Goal: Task Accomplishment & Management: Manage account settings

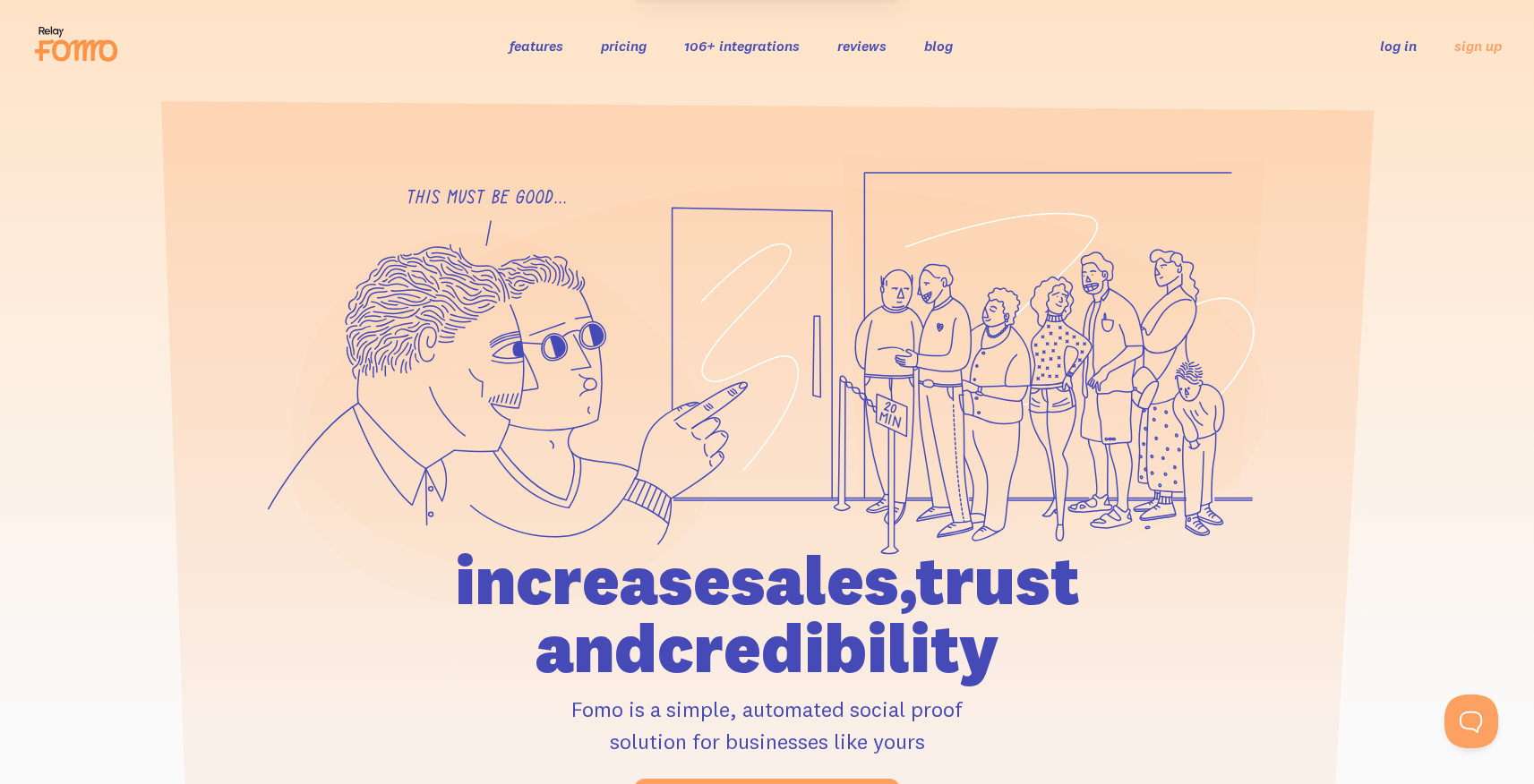
click at [1386, 47] on link "log in" at bounding box center [1398, 45] width 37 height 18
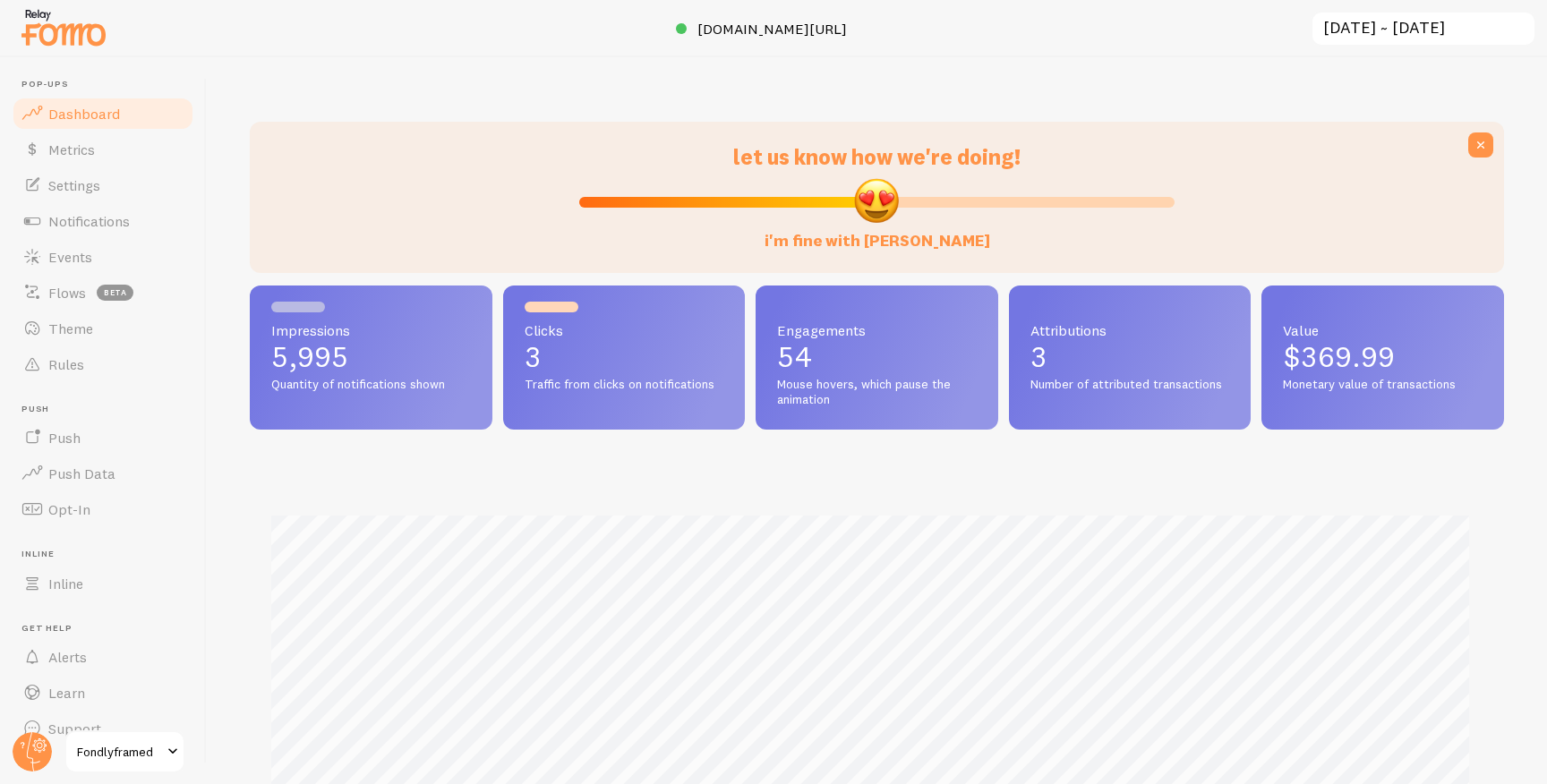
scroll to position [470, 1241]
click at [118, 230] on link "Notifications" at bounding box center [103, 221] width 184 height 36
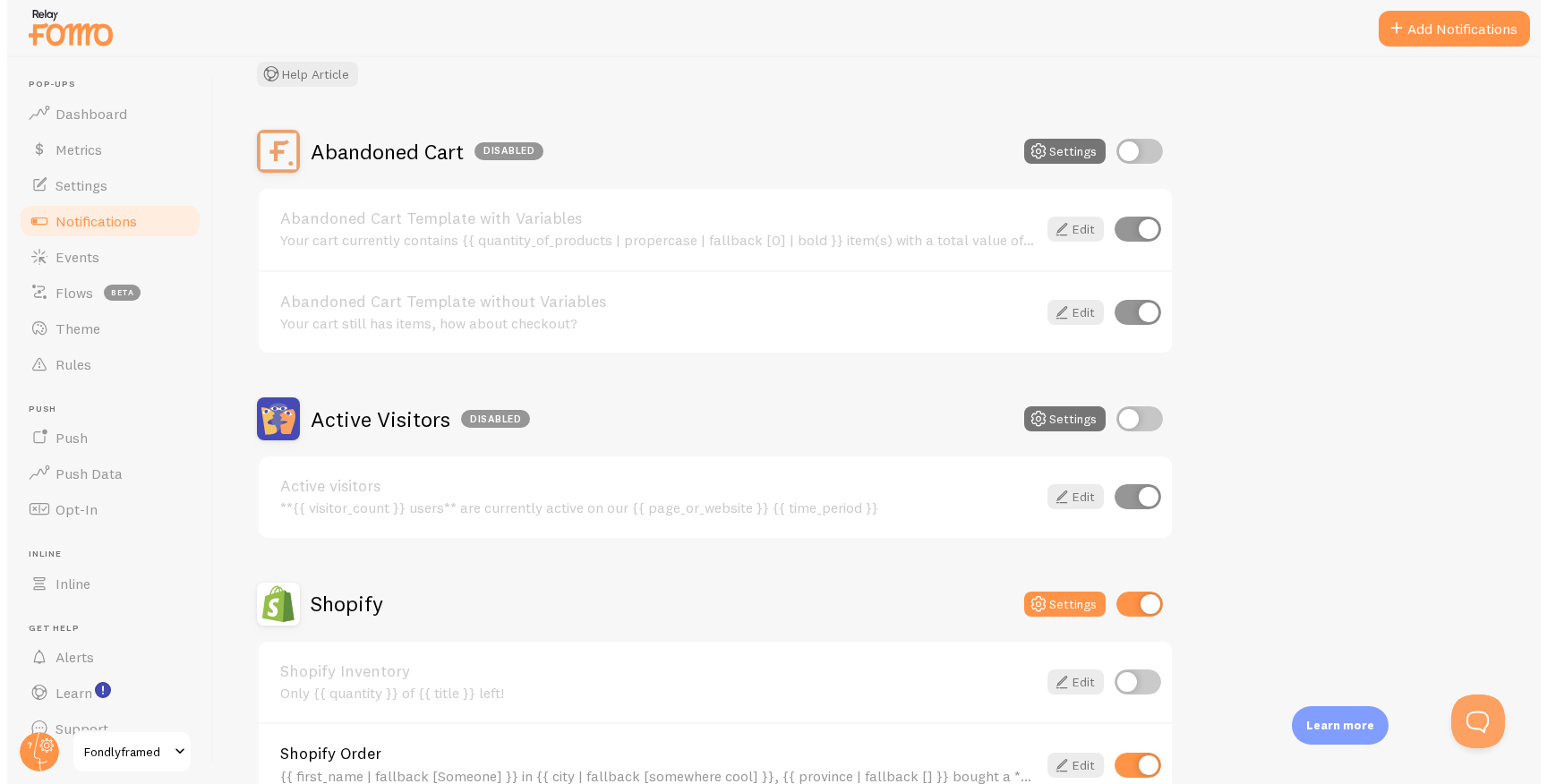
scroll to position [144, 0]
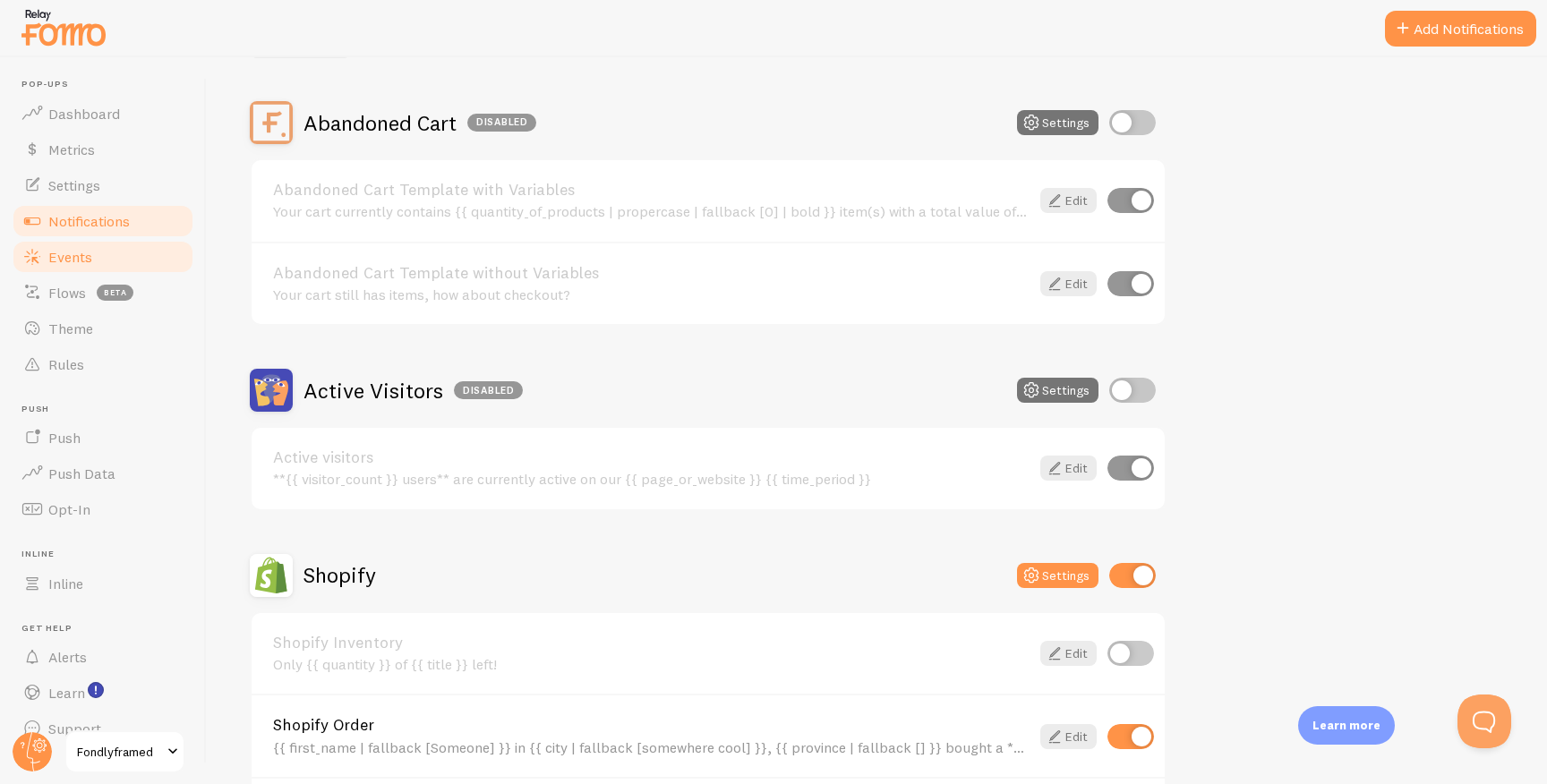
click at [90, 254] on span "Events" at bounding box center [70, 256] width 44 height 18
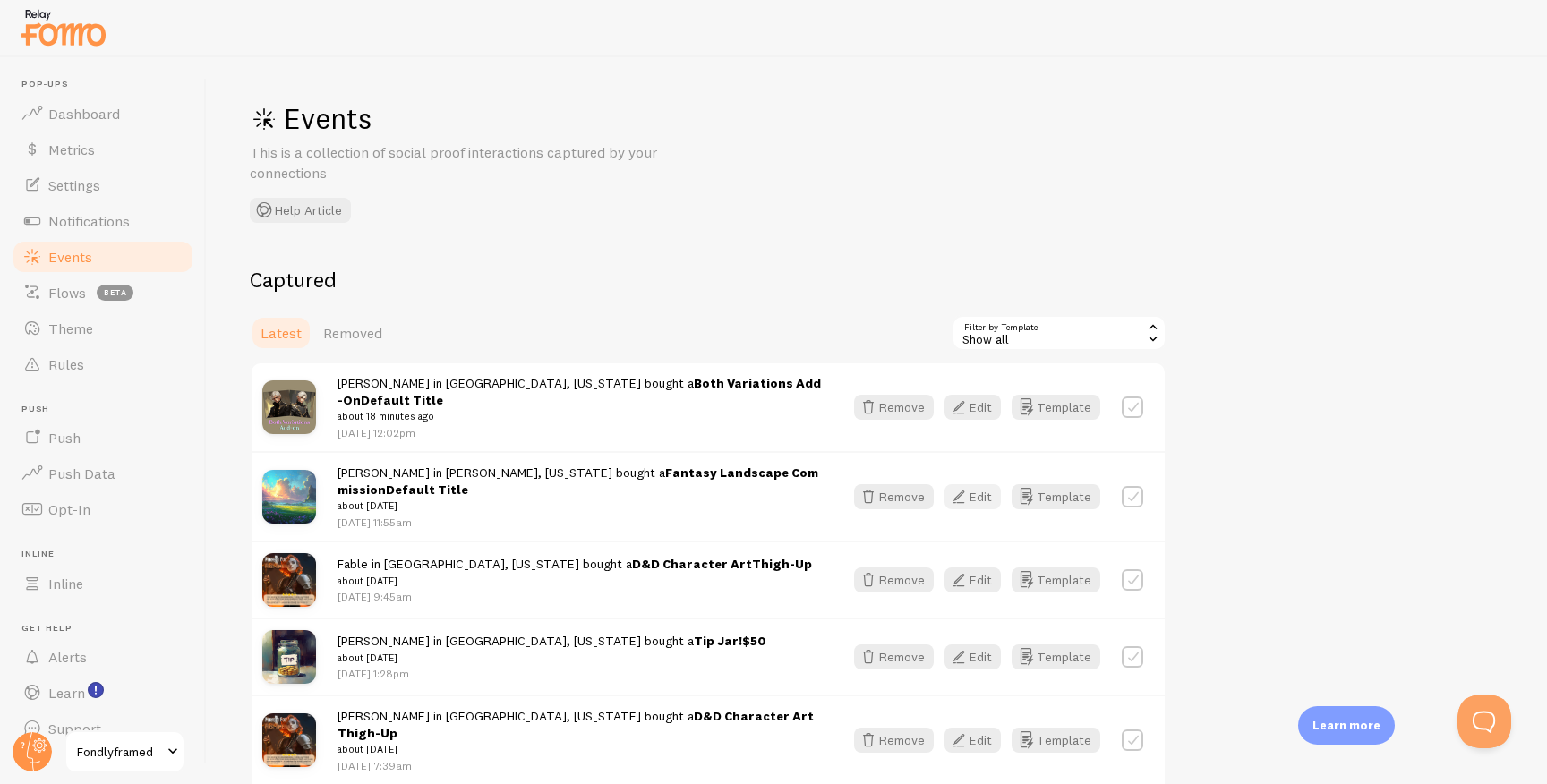
click at [969, 486] on icon "button" at bounding box center [958, 497] width 21 height 21
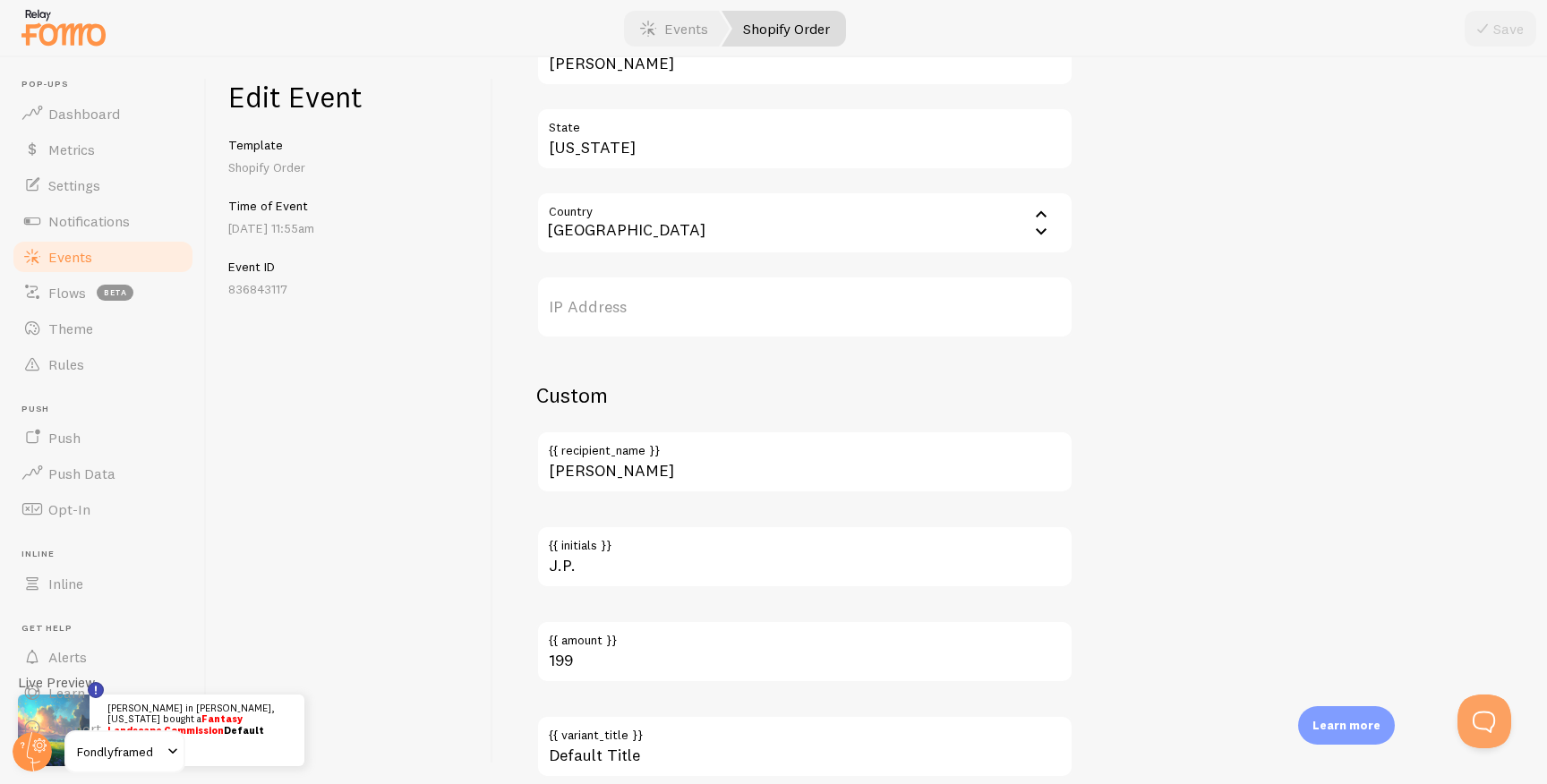
scroll to position [955, 0]
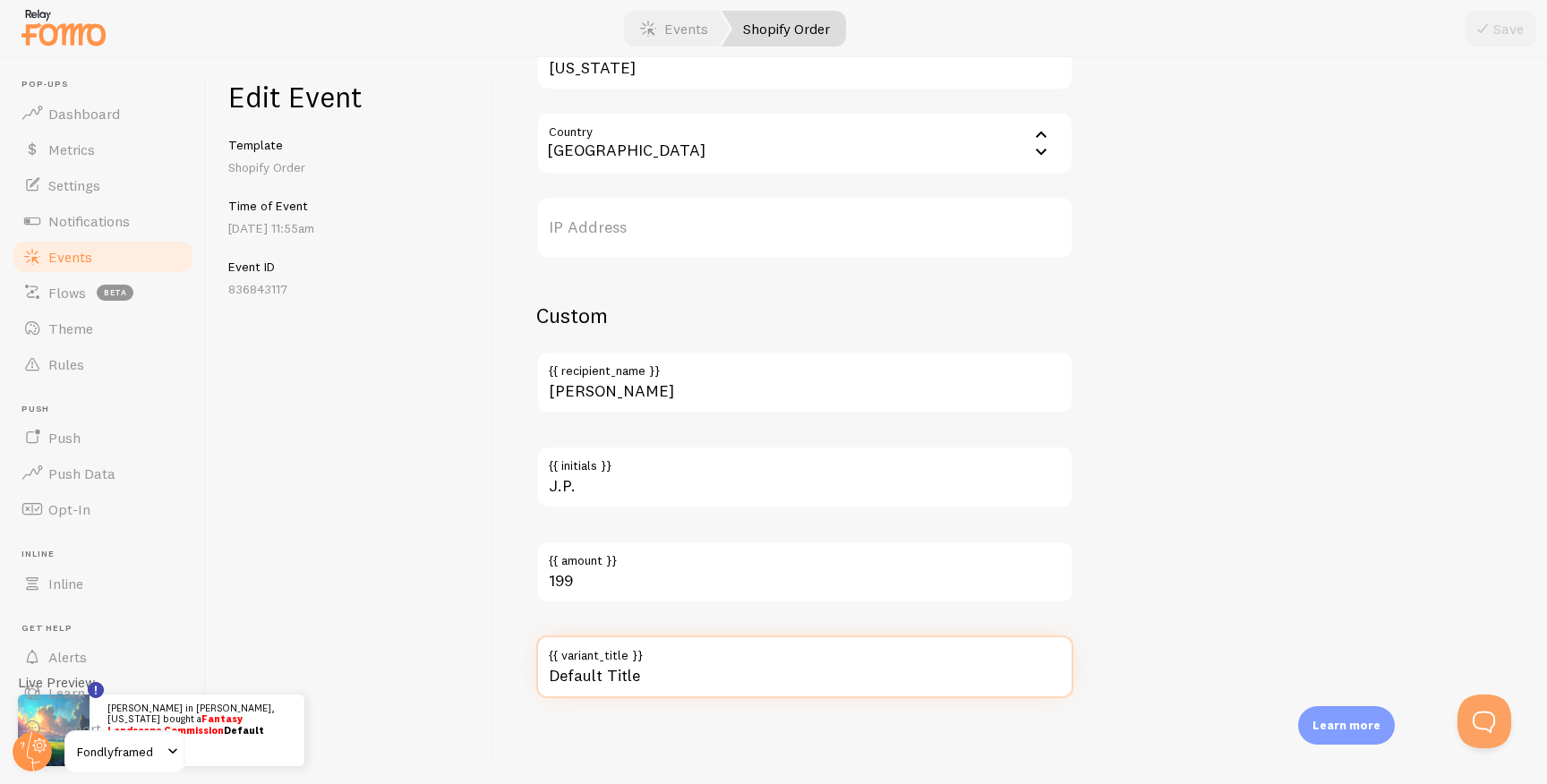
drag, startPoint x: 662, startPoint y: 681, endPoint x: 195, endPoint y: 684, distance: 467.0
click at [194, 684] on main "Pop-ups Dashboard Metrics Settings Notifications Events Flows beta Theme Rules …" at bounding box center [773, 420] width 1547 height 727
type input "[1]"
drag, startPoint x: 495, startPoint y: 680, endPoint x: 428, endPoint y: 676, distance: 67.1
click at [428, 676] on div "Edit Event Template Shopify Order Time of Event Aug 23rd @ 11:55am Event ID 836…" at bounding box center [876, 420] width 1341 height 727
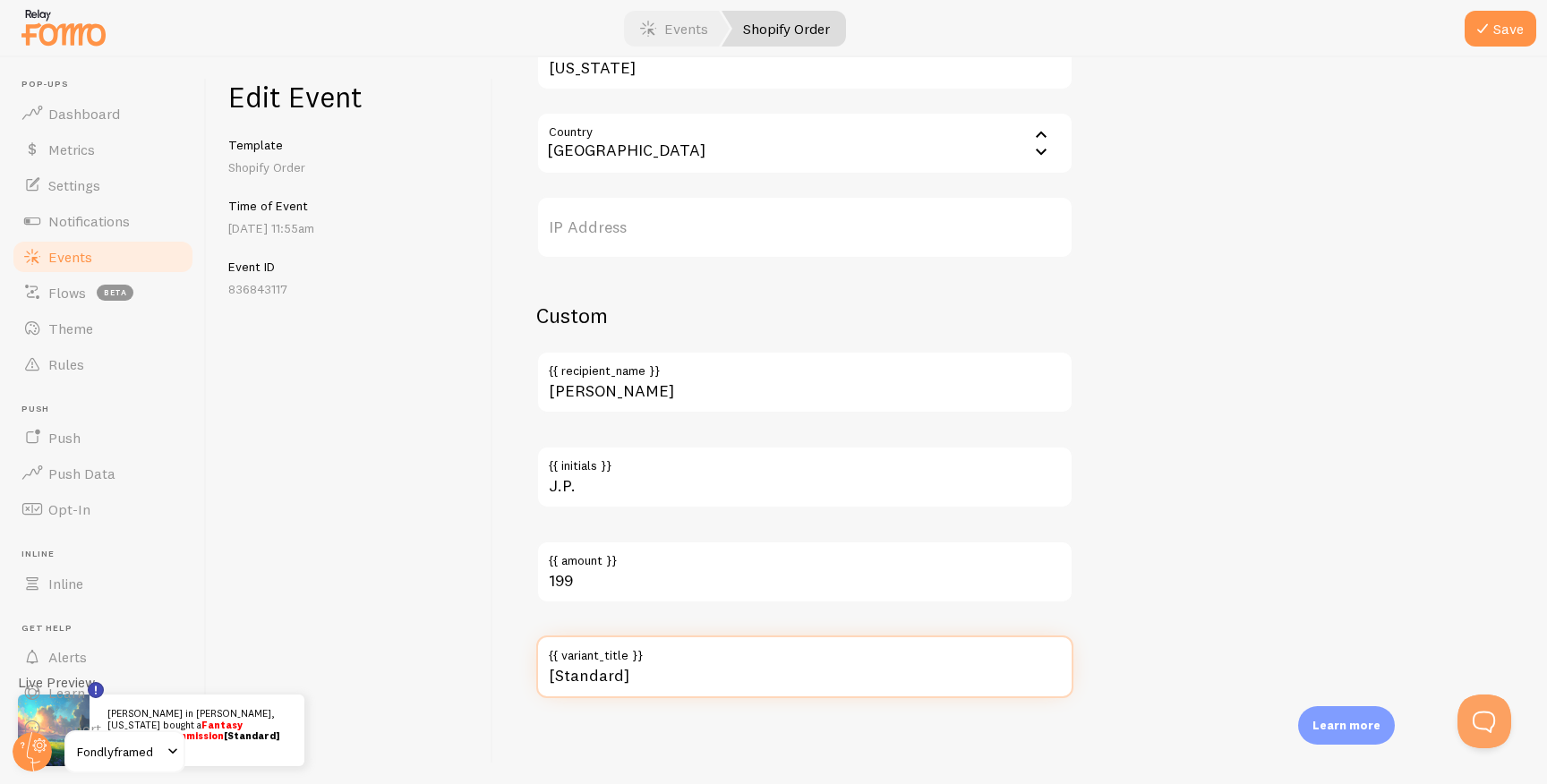
type input "[Standard]"
click at [1491, 6] on div at bounding box center [773, 29] width 1547 height 57
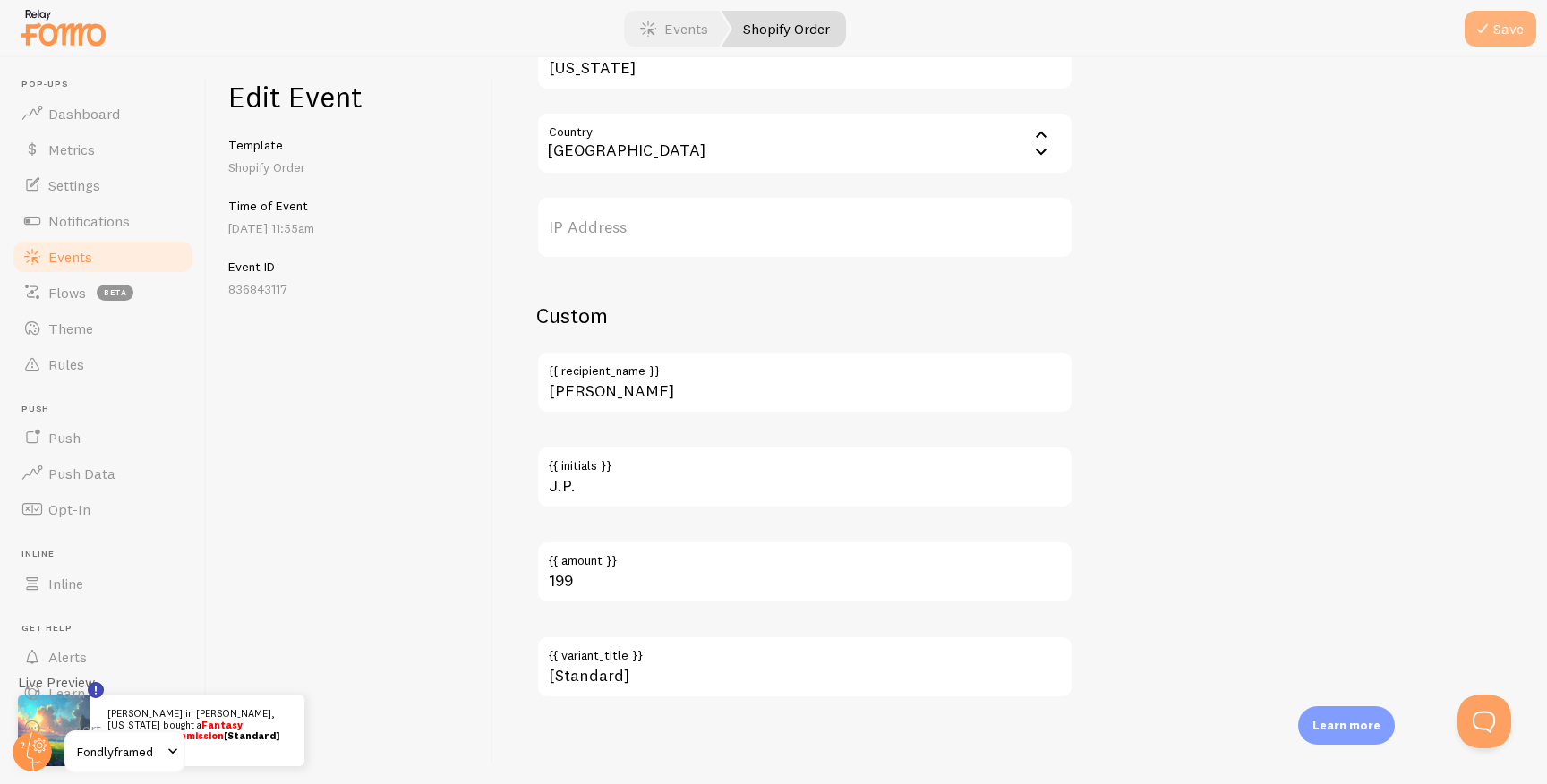
click at [1491, 20] on icon "submit" at bounding box center [1483, 28] width 21 height 21
click at [106, 254] on link "Events" at bounding box center [103, 256] width 184 height 36
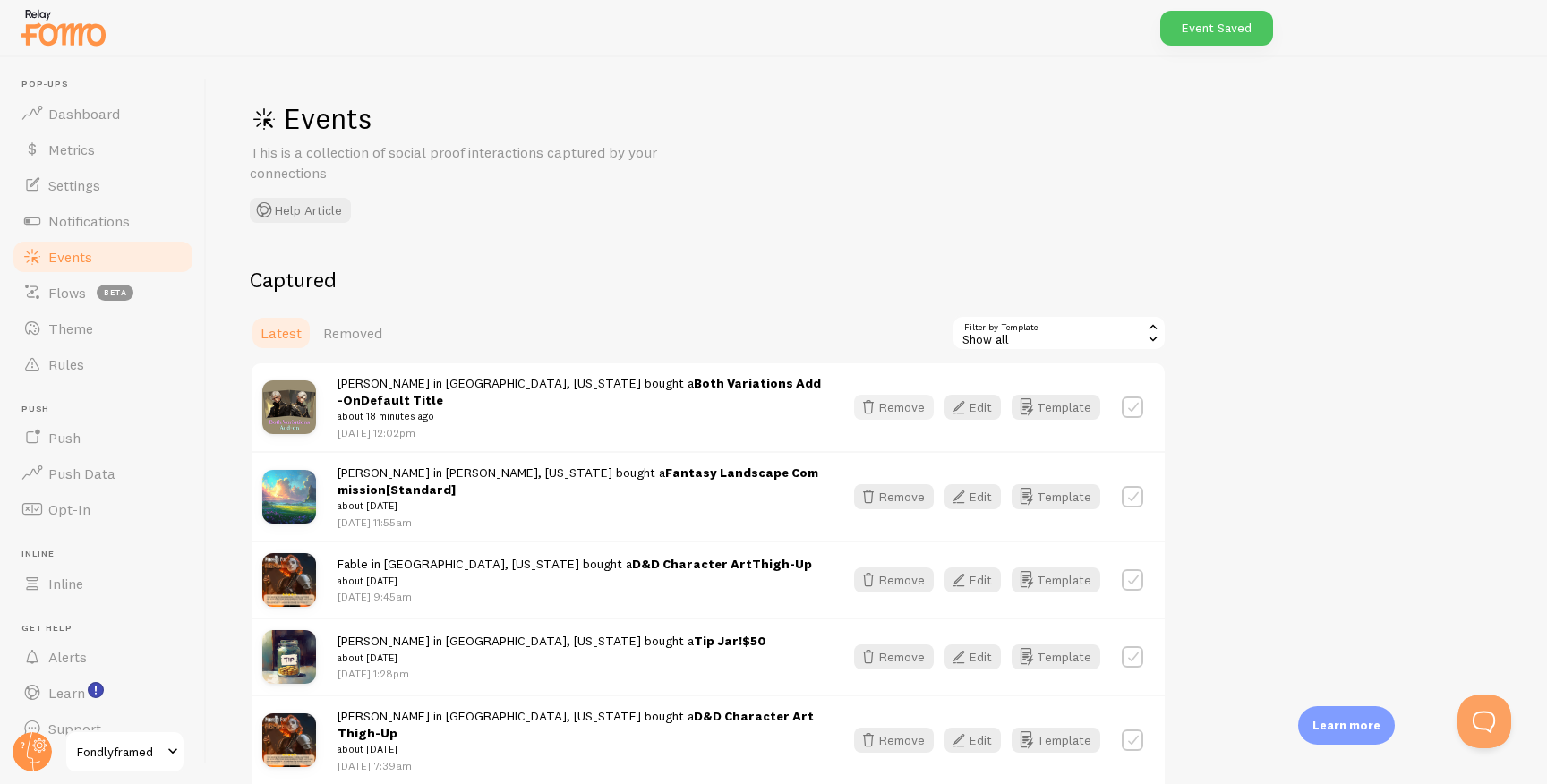
click at [895, 398] on button "Remove" at bounding box center [894, 407] width 79 height 25
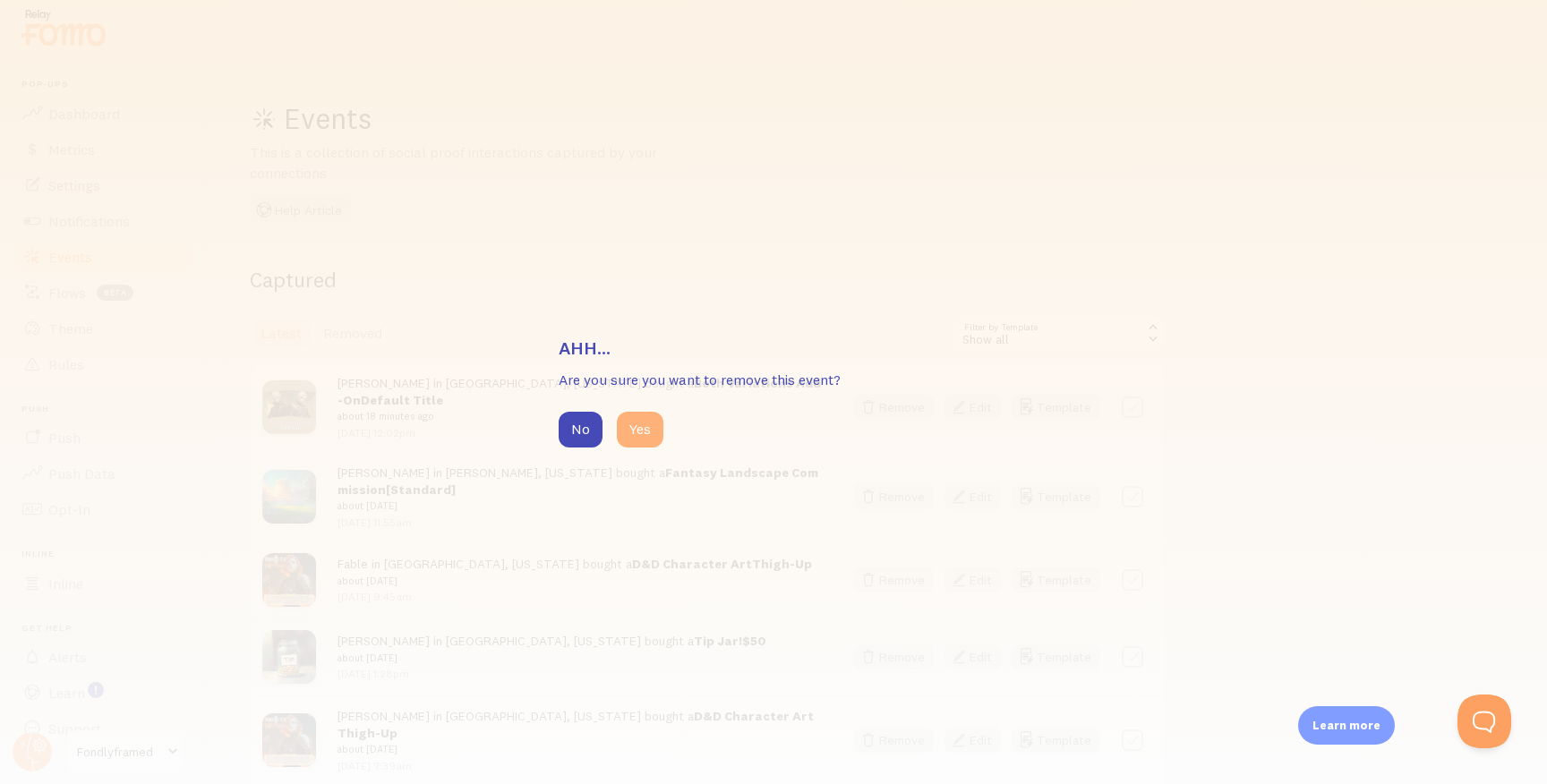
click at [627, 434] on button "Yes" at bounding box center [640, 429] width 47 height 36
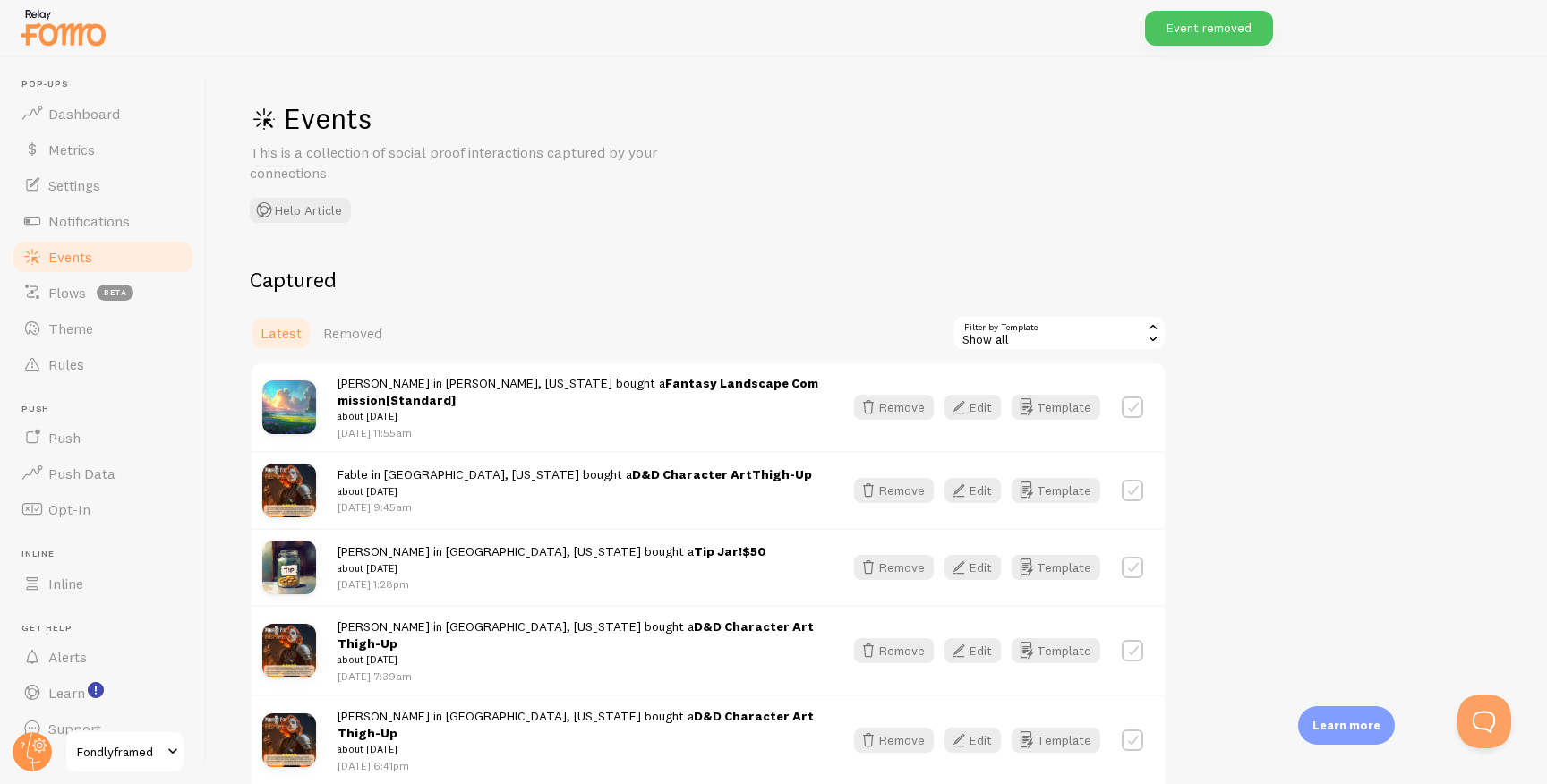
click at [1034, 288] on h2 "Captured" at bounding box center [708, 280] width 917 height 28
